Goal: Transaction & Acquisition: Obtain resource

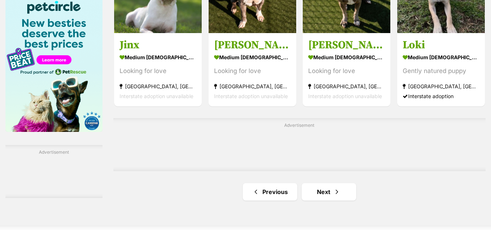
scroll to position [1146, 0]
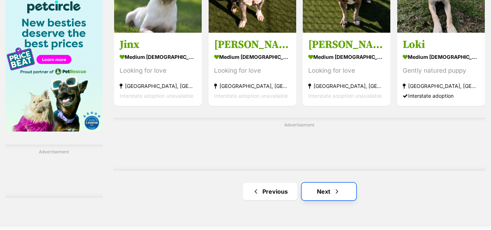
click at [311, 199] on link "Next" at bounding box center [329, 191] width 55 height 17
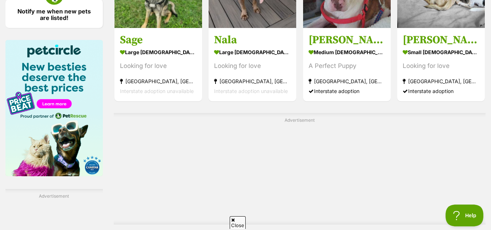
scroll to position [1172, 0]
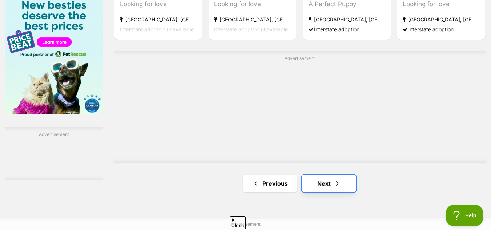
click at [338, 186] on span "Next page" at bounding box center [337, 183] width 7 height 9
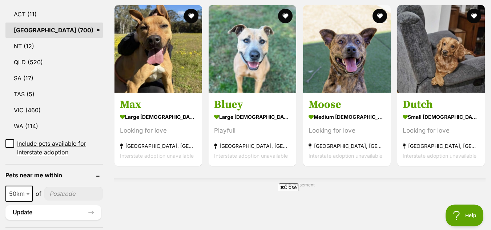
click at [287, 189] on span "Close" at bounding box center [289, 187] width 20 height 7
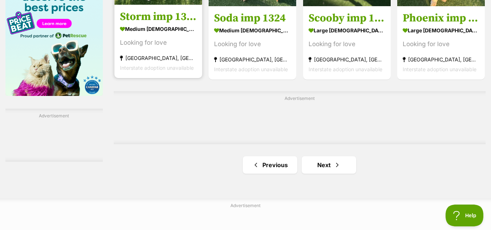
scroll to position [1205, 0]
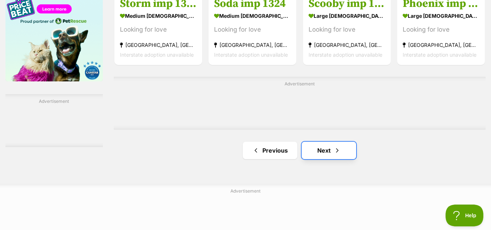
click at [321, 158] on link "Next" at bounding box center [329, 150] width 55 height 17
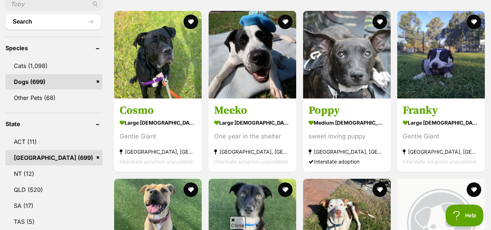
scroll to position [272, 0]
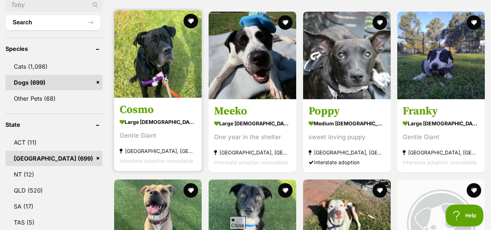
click at [137, 136] on div "Gentle Giant" at bounding box center [158, 136] width 77 height 10
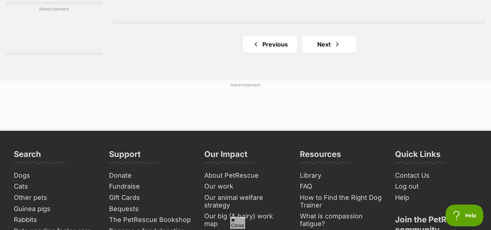
scroll to position [1300, 0]
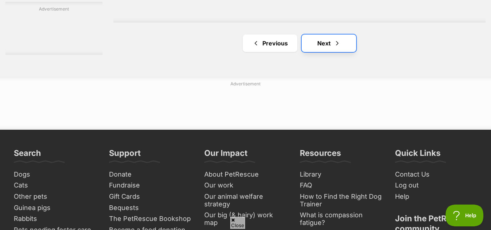
click at [334, 48] on span "Next page" at bounding box center [337, 43] width 7 height 9
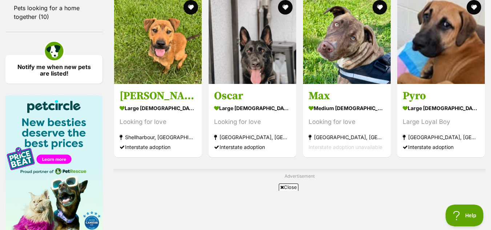
scroll to position [1055, 0]
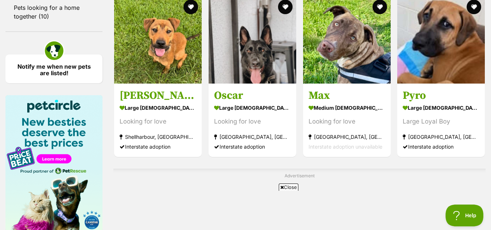
click at [283, 190] on span "Close" at bounding box center [289, 187] width 20 height 7
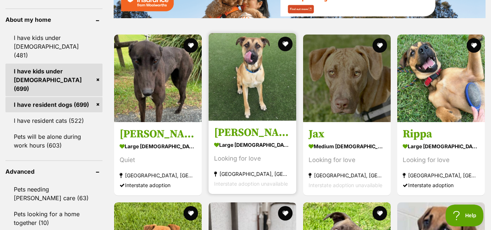
scroll to position [848, 0]
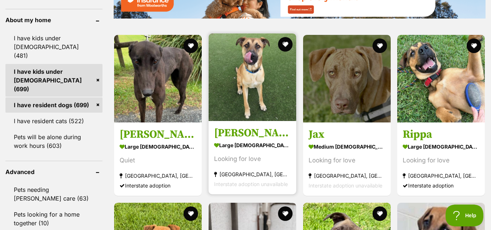
click at [285, 64] on img at bounding box center [253, 77] width 88 height 88
click at [280, 48] on button "favourite" at bounding box center [285, 44] width 16 height 16
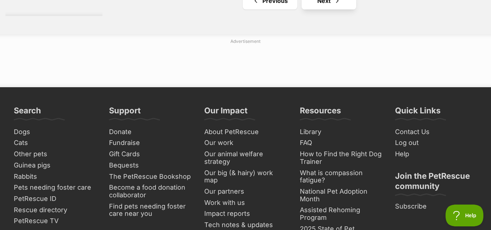
scroll to position [1355, 0]
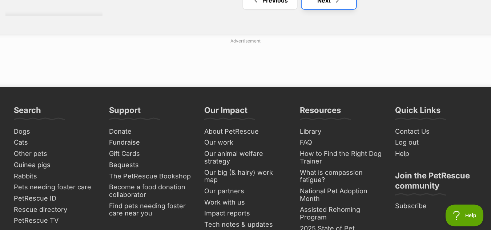
click at [334, 5] on span "Next page" at bounding box center [337, 0] width 7 height 9
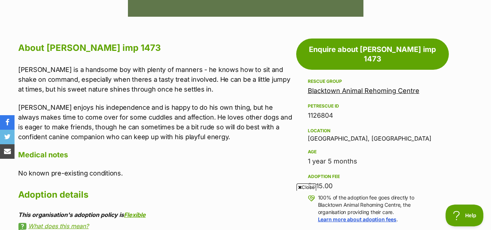
scroll to position [381, 0]
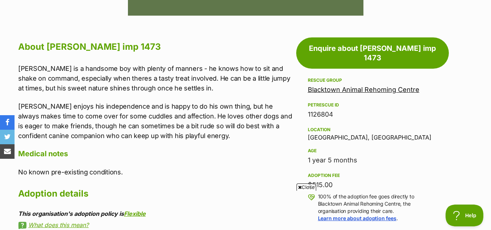
click at [303, 188] on span "Close" at bounding box center [307, 187] width 20 height 7
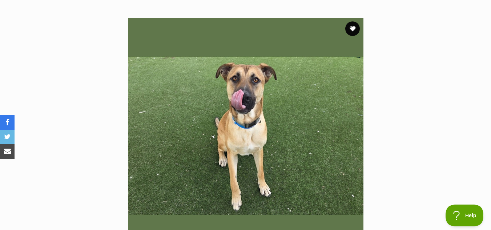
scroll to position [142, 0]
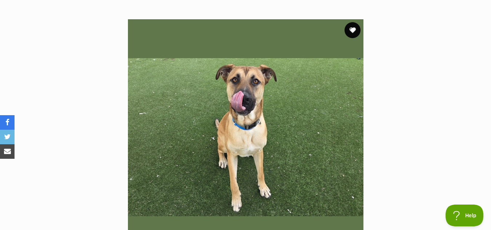
click at [357, 22] on button "favourite" at bounding box center [352, 30] width 16 height 16
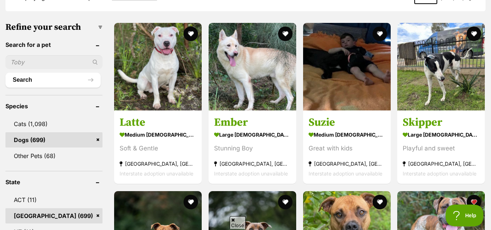
scroll to position [214, 0]
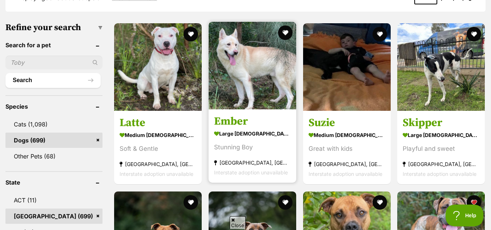
click at [252, 140] on section "large male Dog Stunning Boy Charmhaven, NSW Interstate adoption unavailable" at bounding box center [252, 153] width 77 height 49
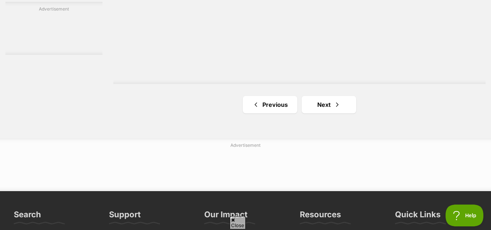
scroll to position [1310, 0]
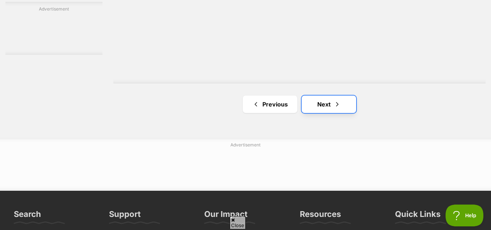
click at [310, 113] on link "Next" at bounding box center [329, 104] width 55 height 17
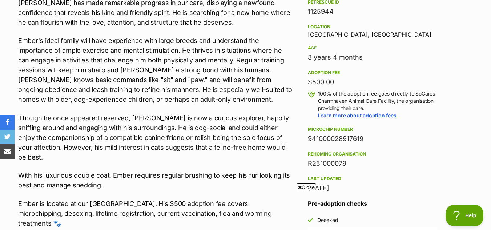
click at [302, 184] on span "Close" at bounding box center [307, 187] width 20 height 7
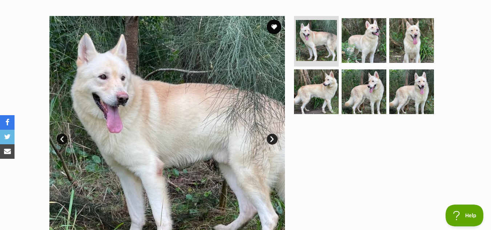
scroll to position [133, 0]
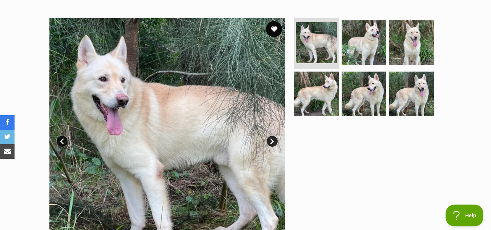
click at [277, 26] on button "favourite" at bounding box center [274, 29] width 16 height 16
